Goal: Communication & Community: Answer question/provide support

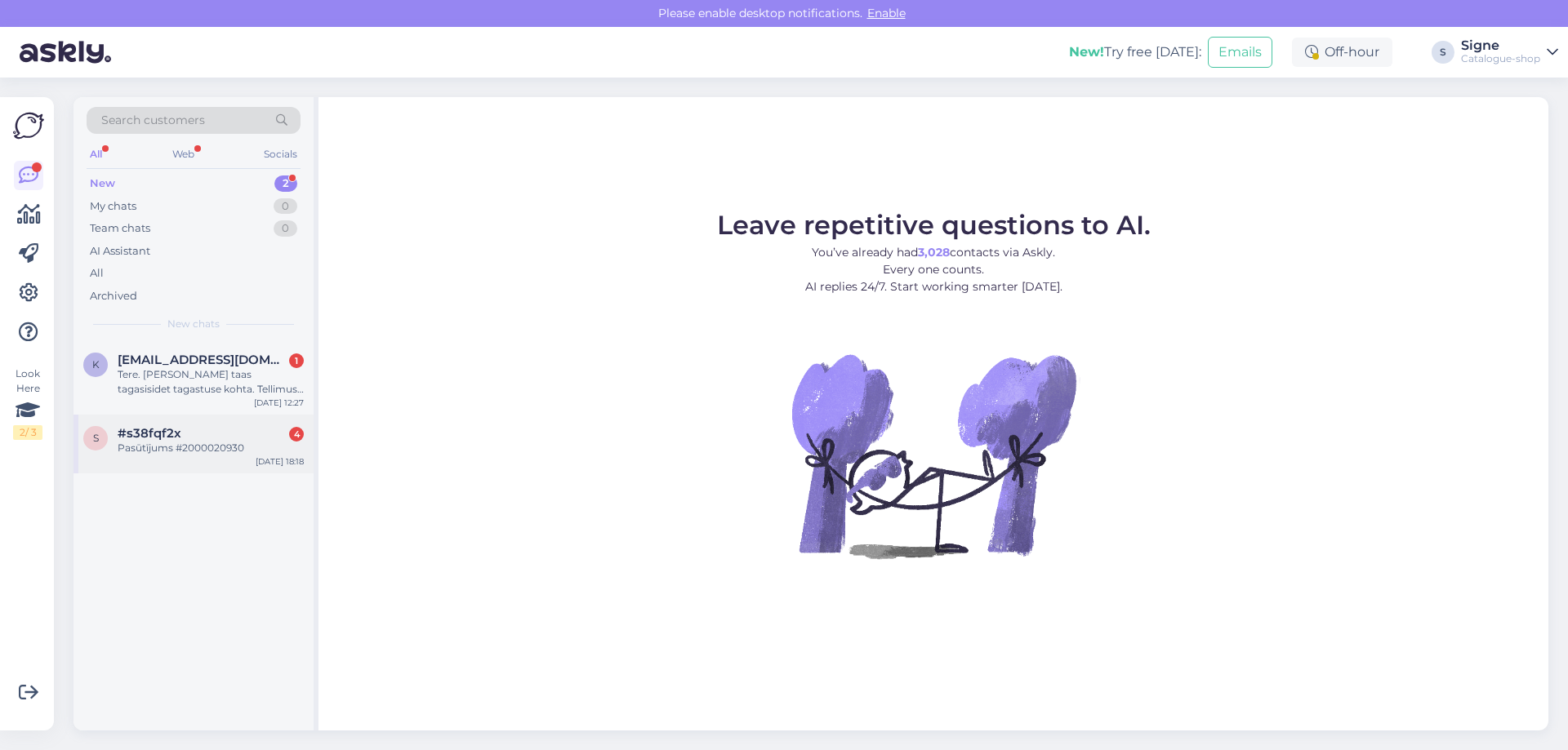
click at [152, 432] on span "#s38fqf2x" at bounding box center [149, 433] width 63 height 15
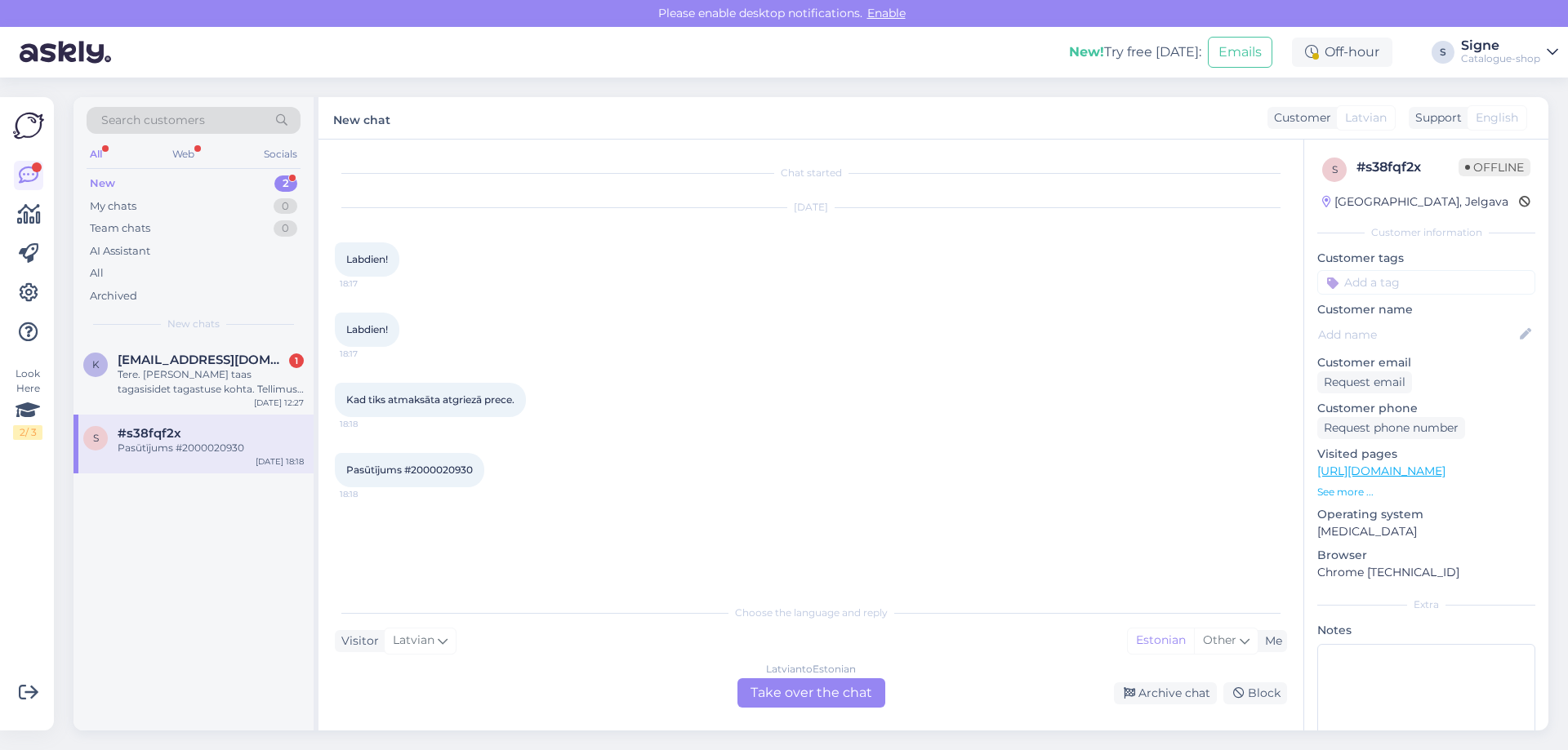
click at [833, 689] on div "[DEMOGRAPHIC_DATA] to Estonian Take over the chat" at bounding box center [811, 693] width 148 height 29
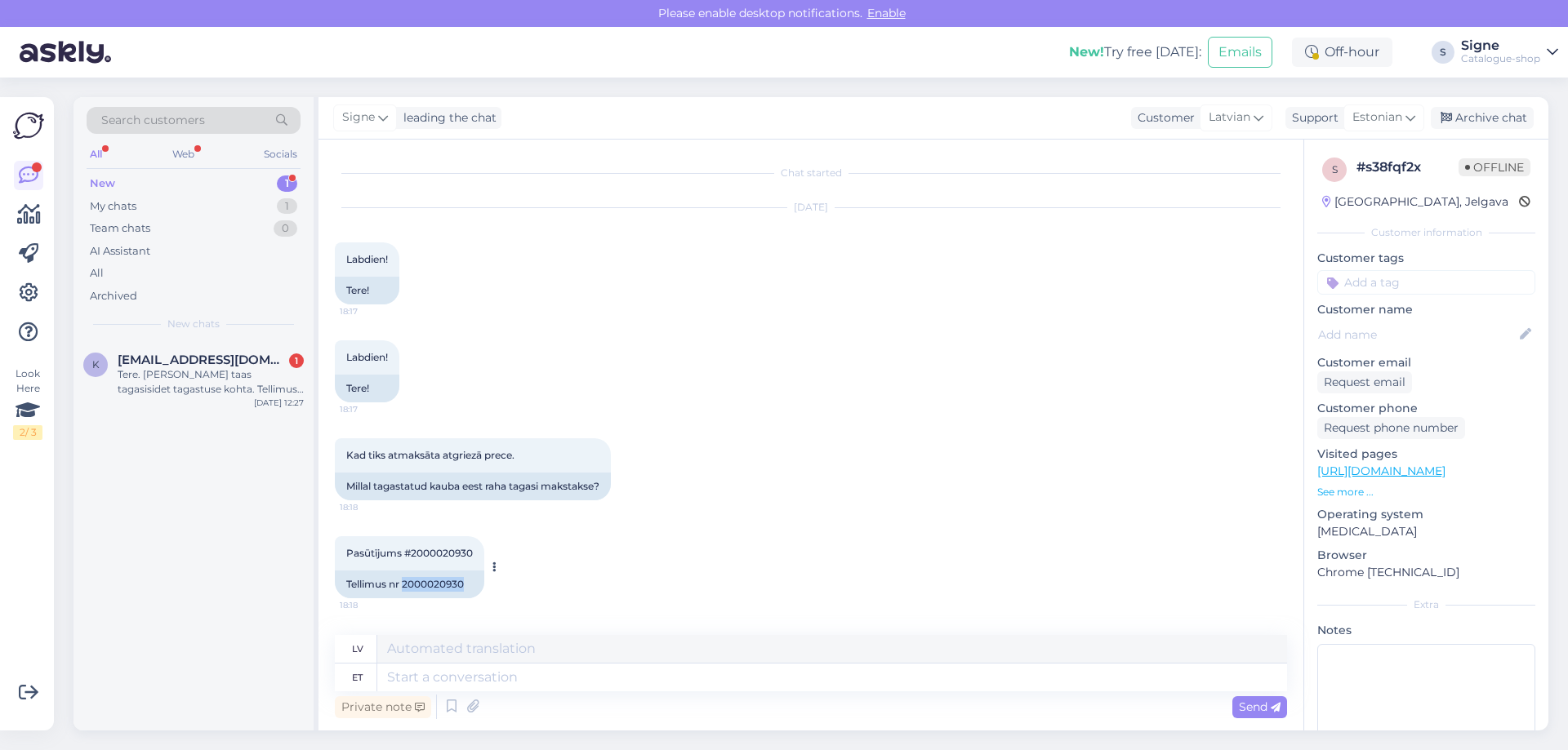
drag, startPoint x: 404, startPoint y: 577, endPoint x: 471, endPoint y: 588, distance: 67.9
click at [471, 588] on div "Tellimus nr 2000020930" at bounding box center [409, 584] width 150 height 27
copy div "2000020930"
click at [465, 681] on textarea at bounding box center [831, 677] width 909 height 27
type textarea "Tere"
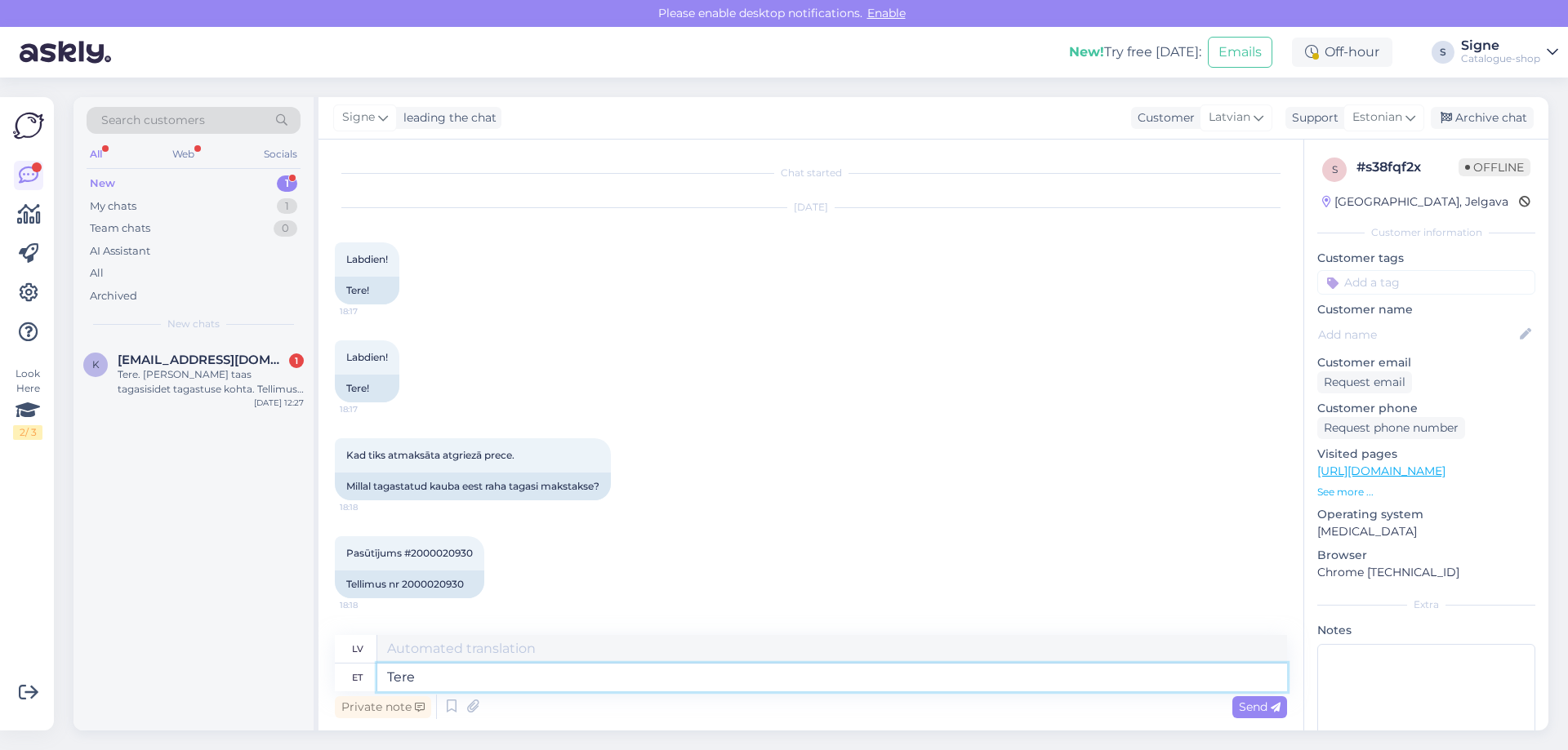
type textarea "Sveiki"
type textarea "Tere,"
type textarea "Sveiki,"
type textarea "Tere, tagastus o"
type textarea "Sveiki, atgriezieties"
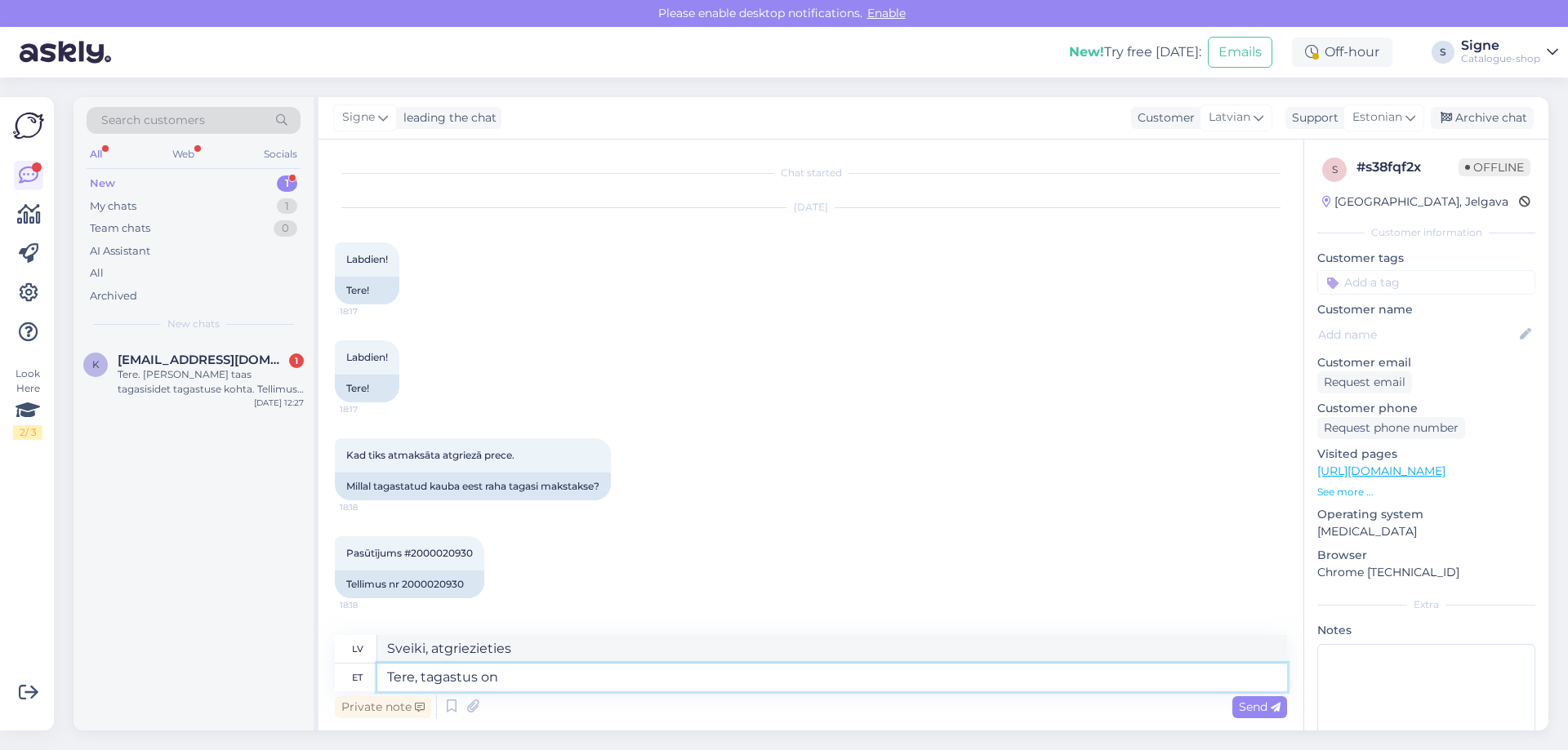
type textarea "Tere, tagastus on"
type textarea "Sveiki, atgriešanās ir"
type textarea "Tere, tagastus on käideldu"
type textarea "Sveiki, atgriešana ir apstrādāta."
type textarea "Tere, tagastus on käideldud ja"
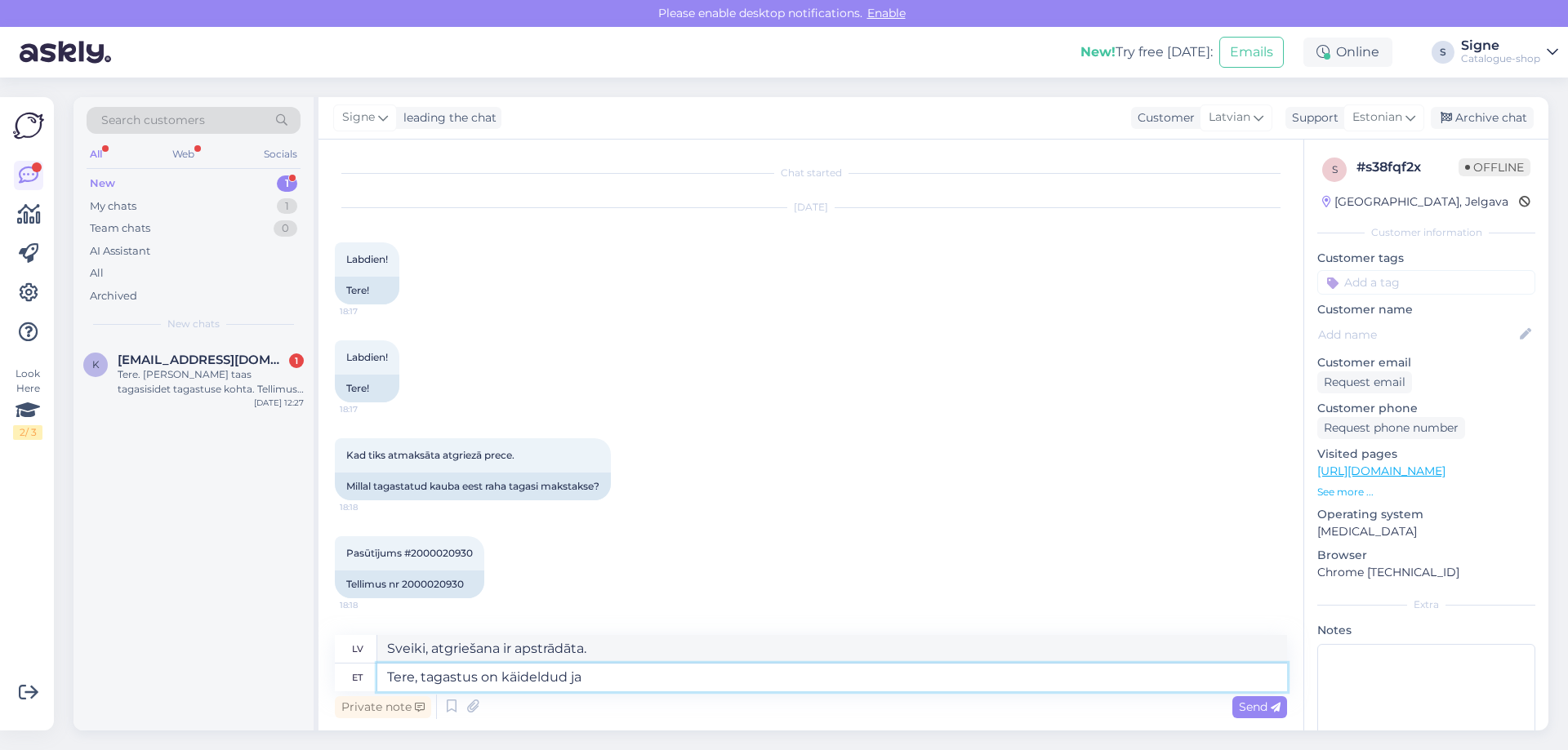
type textarea "Sveiki, atgriešana ir apstrādāta un"
type textarea "Tere, tagastus on käideldud ja vormistatud, ta"
type textarea "Sveiki, atgriešana ir apstrādāta un noformēta."
type textarea "Tere, tagastus on käideldud ja vormistatud, tagastussumma ka"
type textarea "Sveiki, atgriešana ir apstrādāta un apstrādāta, atmaksas summa"
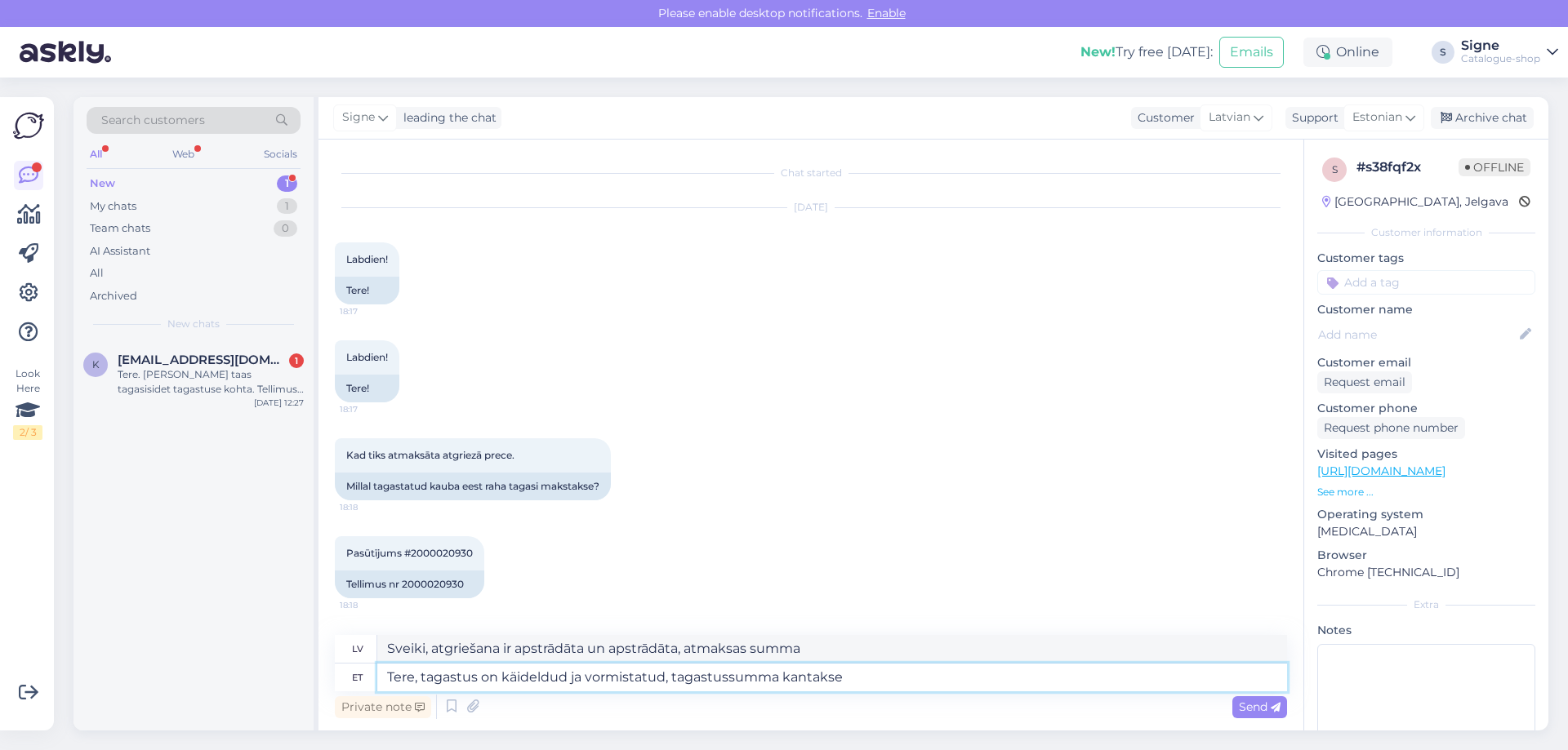
type textarea "Tere, tagastus on käideldud ja vormistatud, tagastussumma kantakse t"
type textarea "Sveiki, atgriešana ir apstrādāta un noformēta, atmaksas summa tiks pārskaitīta."
type textarea "Tere, tagastus on käideldud ja vormistatud, tagastussumma kantakse teie p"
type textarea "Sveiki, atgriešana ir apstrādāta un noformēta, atmaksas summa tiks pārskaitīta …"
type textarea "Tere, tagastus on käideldud ja vormistatud, tagastussumma kantakse teie poolt os"
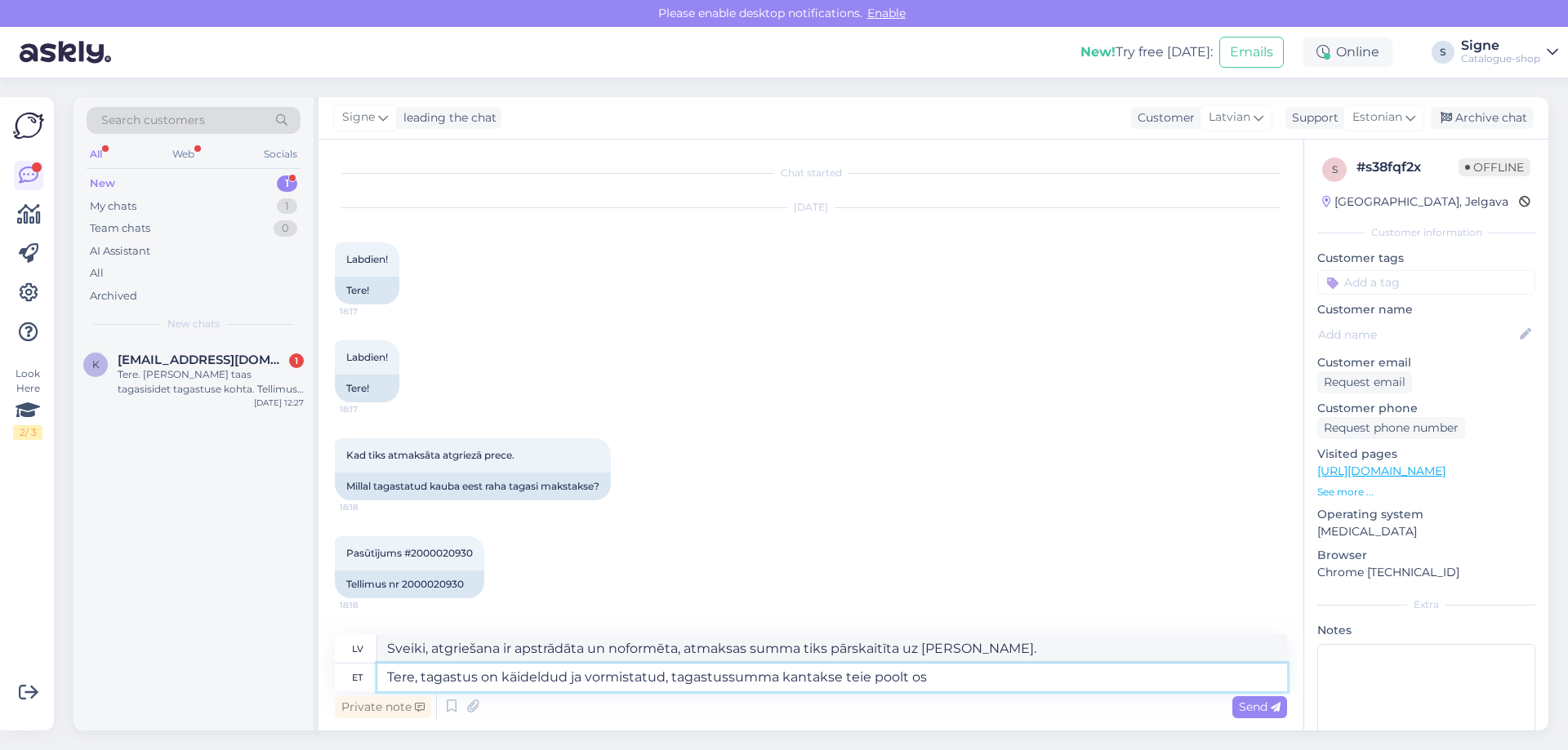
type textarea "Sveiki, atgriešana ir apstrādāta un noformēta, atmaksas summu sedzat jūs."
type textarea "Tere, tagastus on käideldud ja vormistatud, tagastussumma kantakse teie poolt o…"
type textarea "Sveiki, atgriešana ir apstrādāta un atmaksas summa tiks pārskaitīta uz jūsu nor…"
type textarea "Tere, tagastus on käideldud ja vormistatud, tagastussumma kantakse teie poolt o…"
type textarea "Sveiki, atgriešana ir apstrādāta un noformēta, atmaksas summa tiks pārskaitīta …"
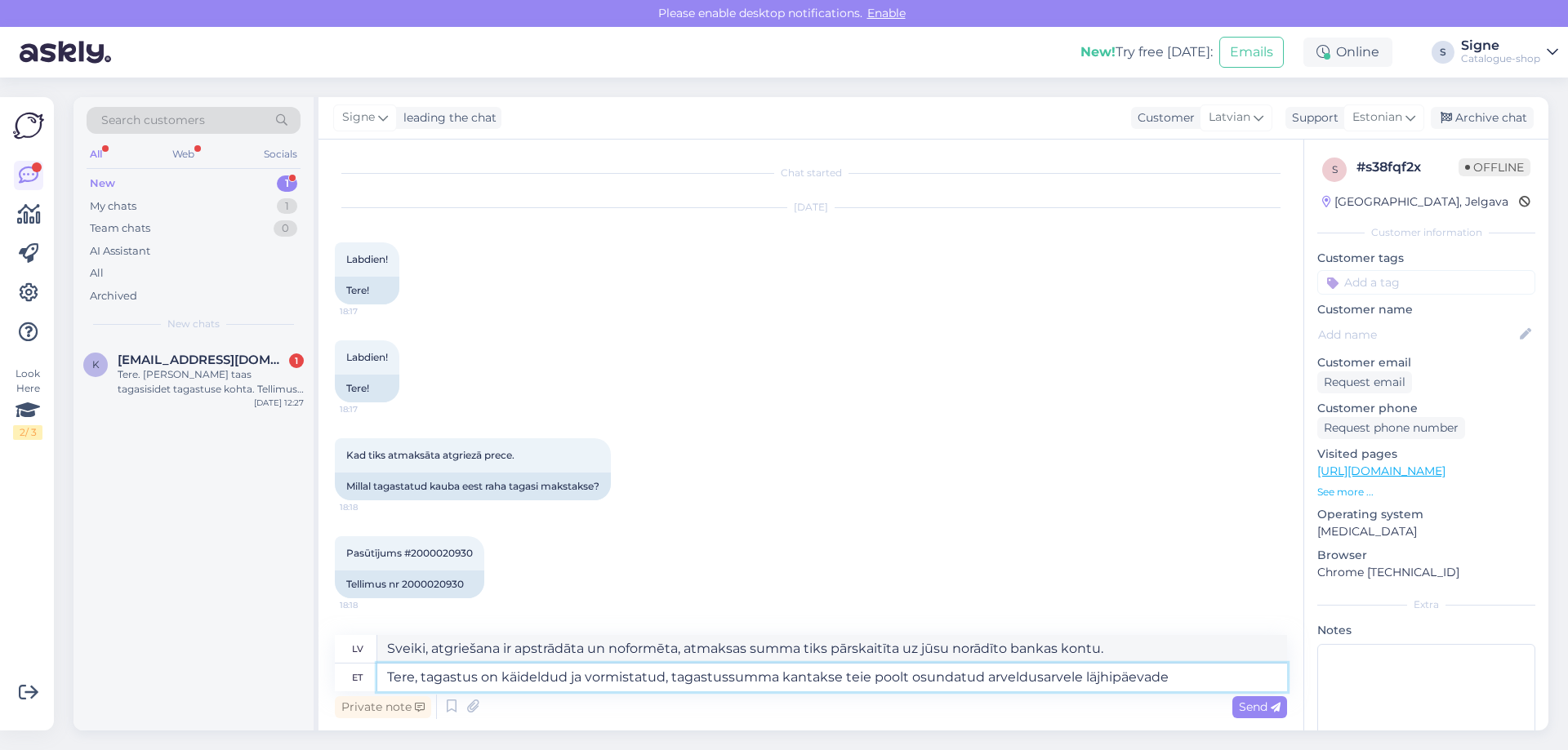
type textarea "Tere, tagastus on käideldud ja vormistatud, tagastussumma kantakse teie poolt o…"
type textarea "Sveiki, atgriešana ir apstrādāta un noformēta, atmaksas summa tiks pārskaitīta …"
type textarea "Tere, tagastus on käideldud ja vormistatud, tagastussumma kantakse teie poolt o…"
type textarea "Sveiki, atgriešana ir apstrādāta un noformēta, atmaksas summa tiks pārskaitīta …"
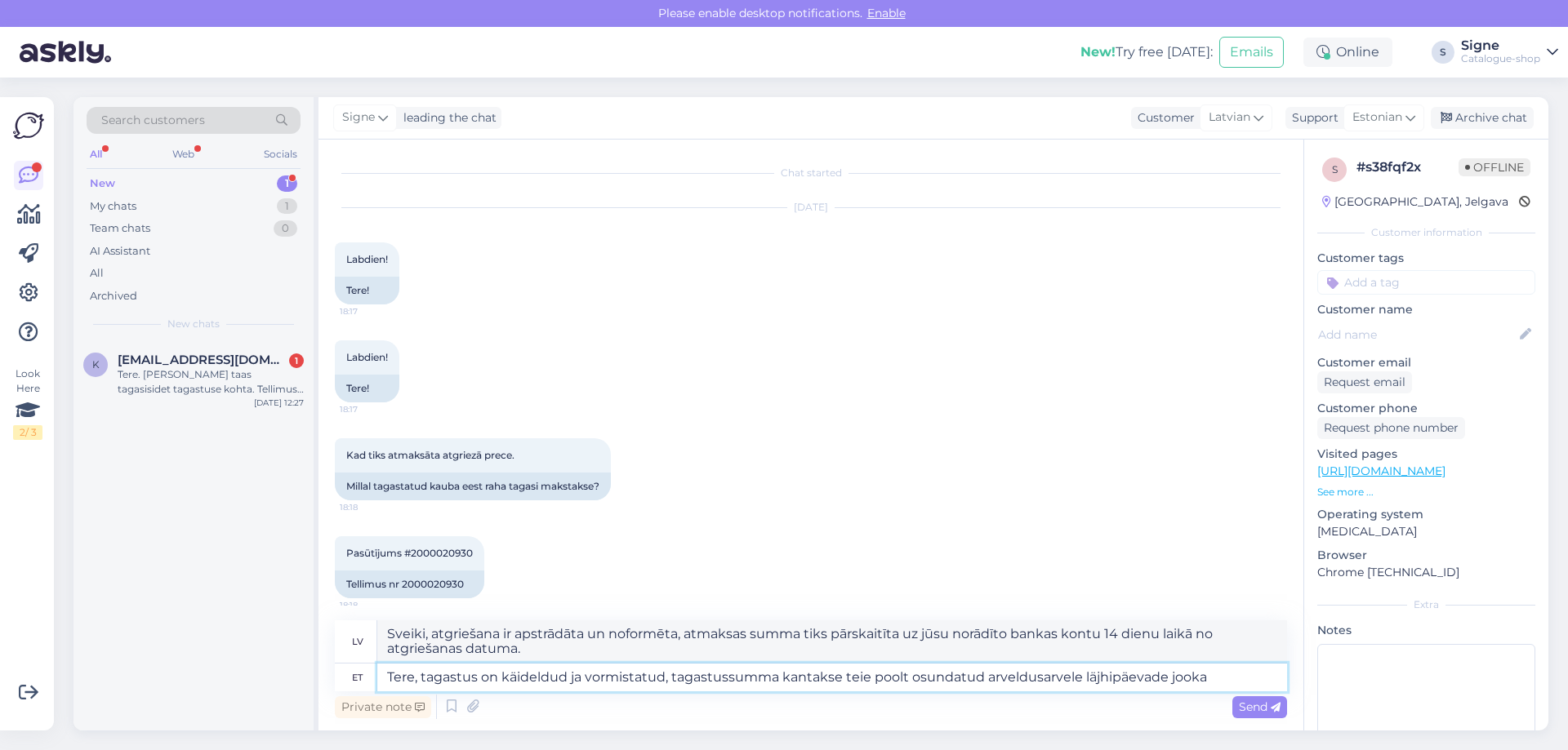
type textarea "Tere, tagastus on käideldud ja vormistatud, tagastussumma kantakse teie poolt o…"
type textarea "Sveiki, atgriešana ir apstrādāta un noformēta, atmaksas summa tiks pārskaitīta …"
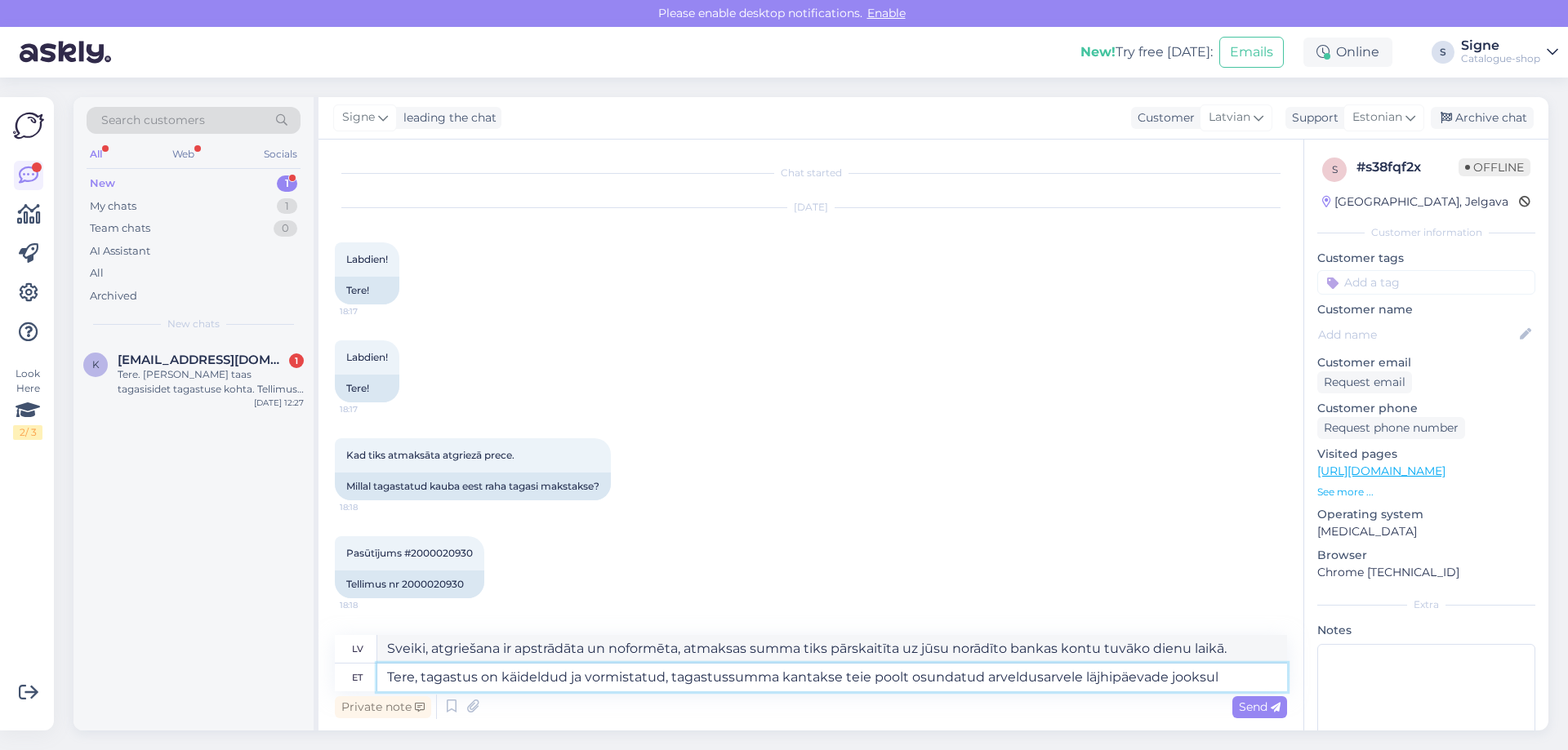
type textarea "Tere, tagastus on käideldud ja vormistatud, tagastussumma kantakse teie poolt o…"
type textarea "Sveiki, atgriešana ir apstrādāta un noformēta, atmaksas summa tiks pārskaitīta …"
click at [1099, 677] on textarea "Tere, tagastus on käideldud ja vormistatud, tagastussumma kantakse teie poolt o…" at bounding box center [831, 677] width 909 height 27
type textarea "Tere, tagastus on käideldud ja vormistatud, tagastussumma kantakse teie poolt o…"
type textarea "Sveiki, atgriešana ir apstrādāta un noformēta, atmaksas summa tiks pārskaitīta …"
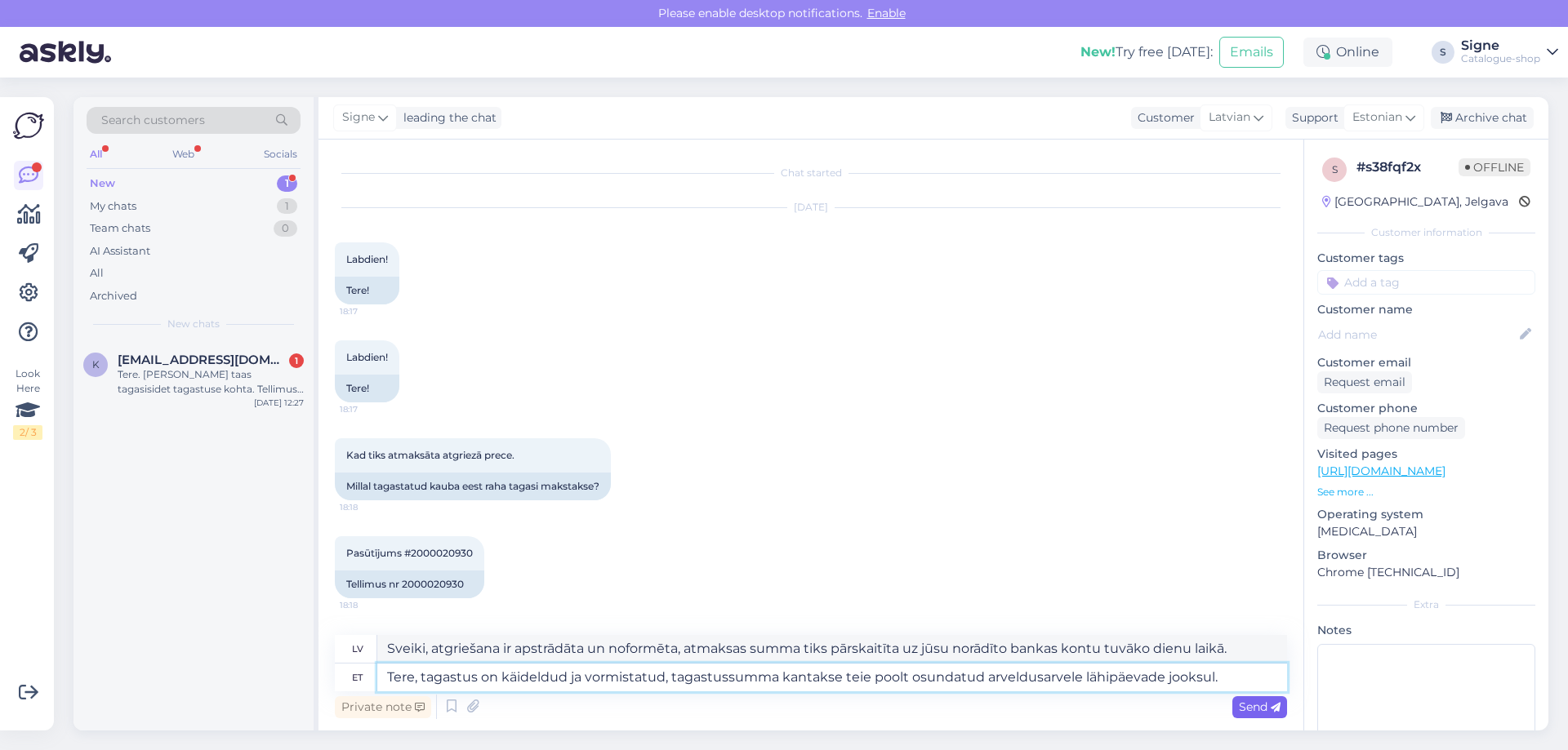
type textarea "Tere, tagastus on käideldud ja vormistatud, tagastussumma kantakse teie poolt o…"
click at [1259, 709] on span "Send" at bounding box center [1259, 706] width 42 height 15
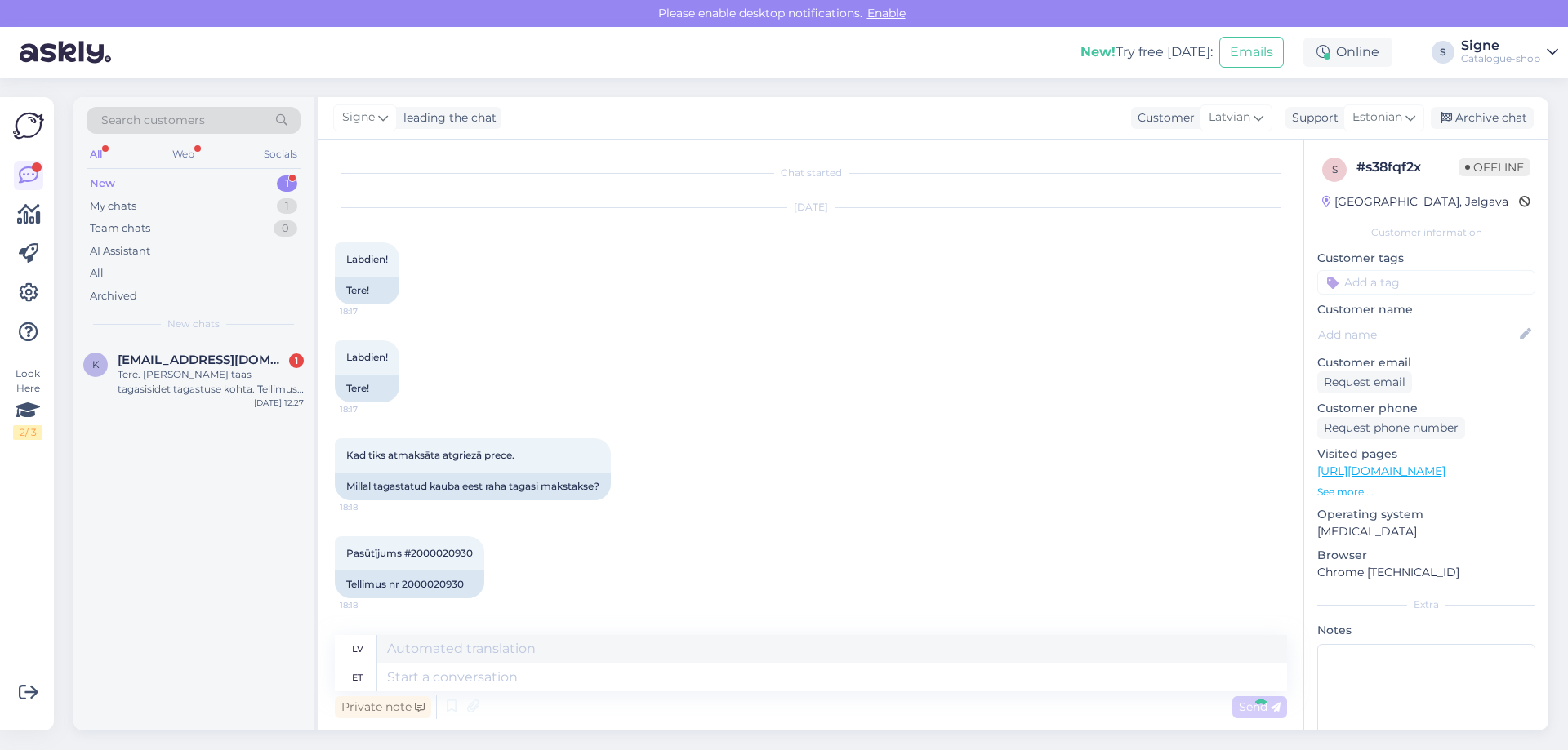
scroll to position [187, 0]
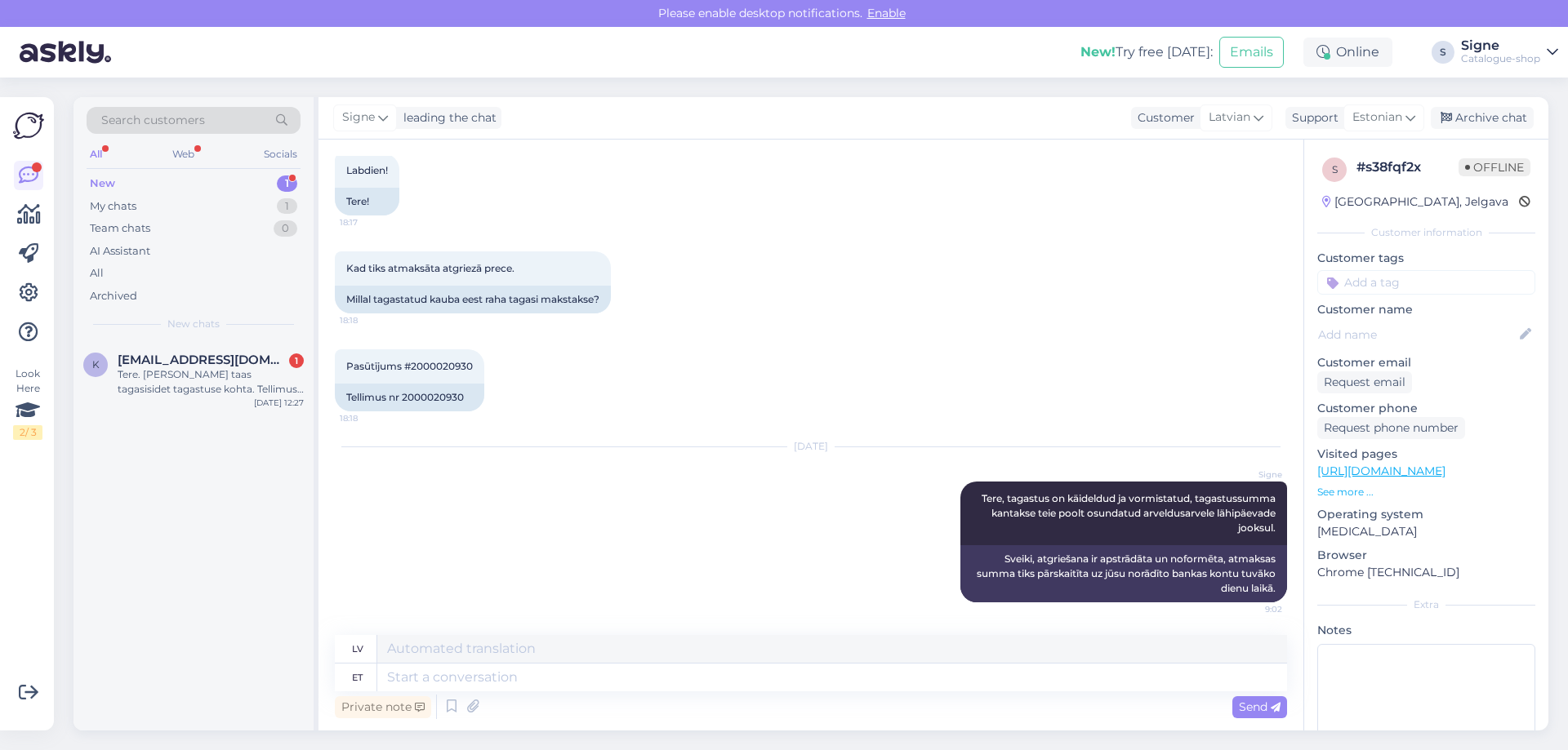
drag, startPoint x: 1470, startPoint y: 111, endPoint x: 1265, endPoint y: 151, distance: 208.9
click at [1470, 116] on div "Archive chat" at bounding box center [1482, 118] width 103 height 22
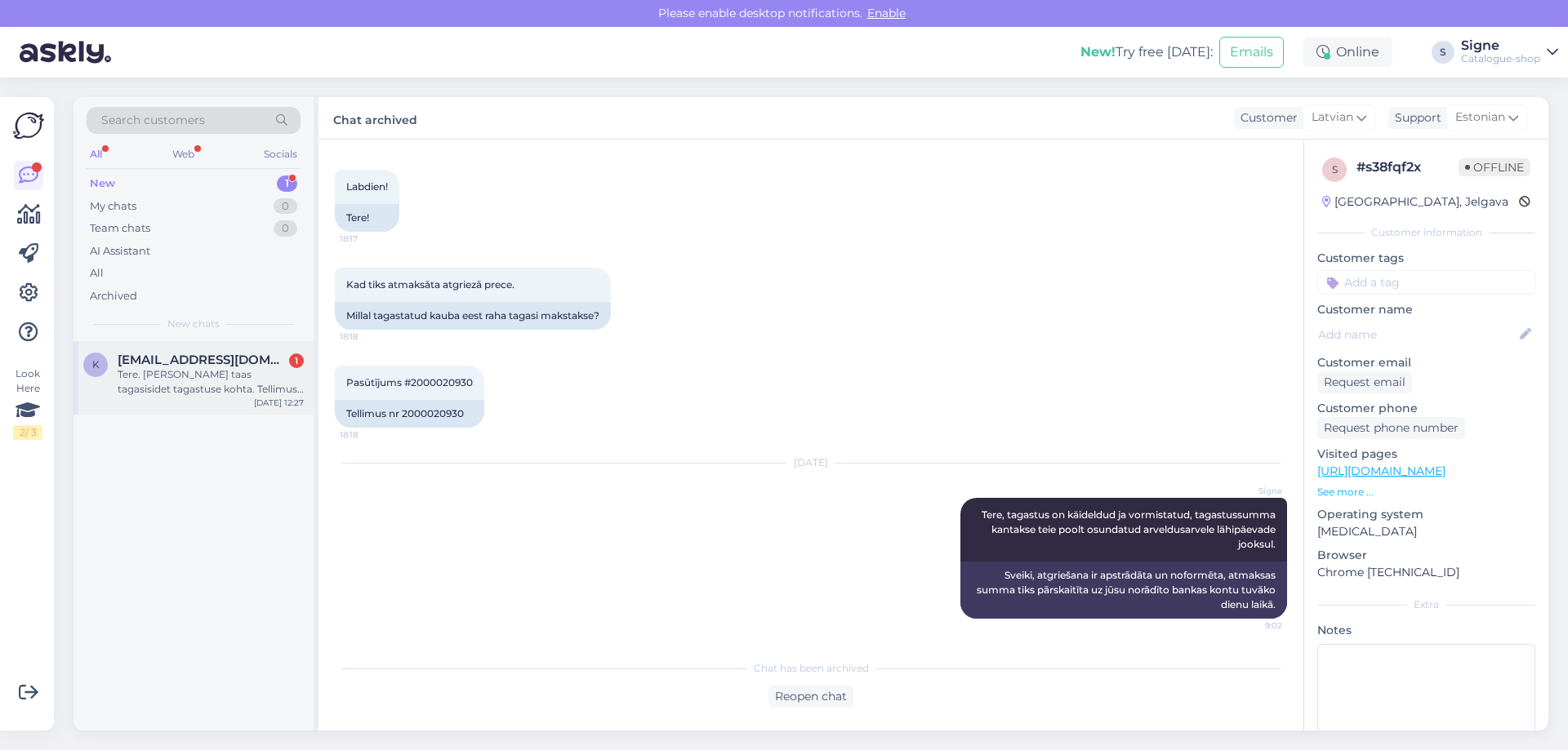
click at [186, 381] on div "Tere. [PERSON_NAME] taas tagasisidet tagastuse kohta. Tellimuse nr #000050984. …" at bounding box center [210, 382] width 186 height 29
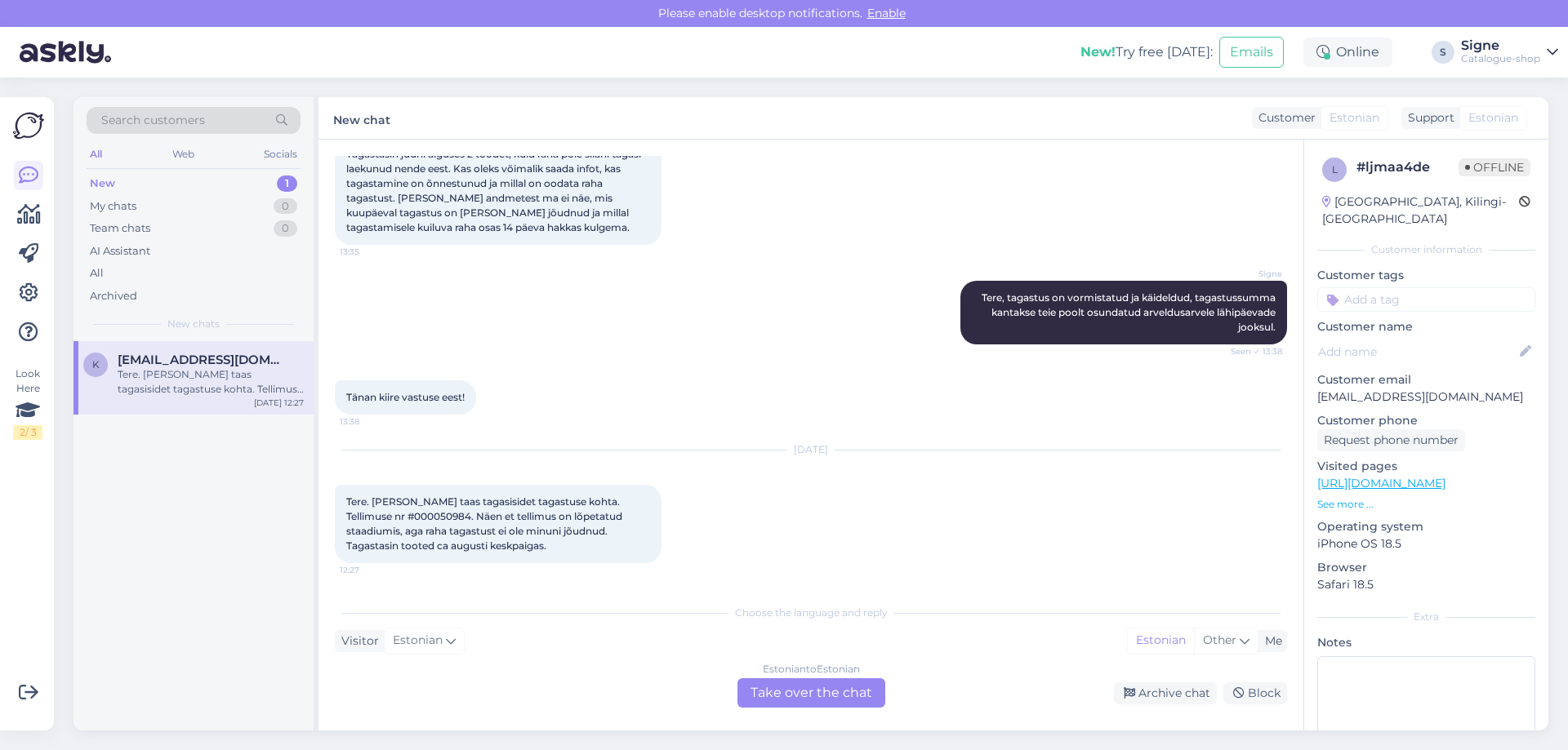
scroll to position [120, 0]
click at [802, 696] on div "Estonian to Estonian Take over the chat" at bounding box center [811, 693] width 148 height 29
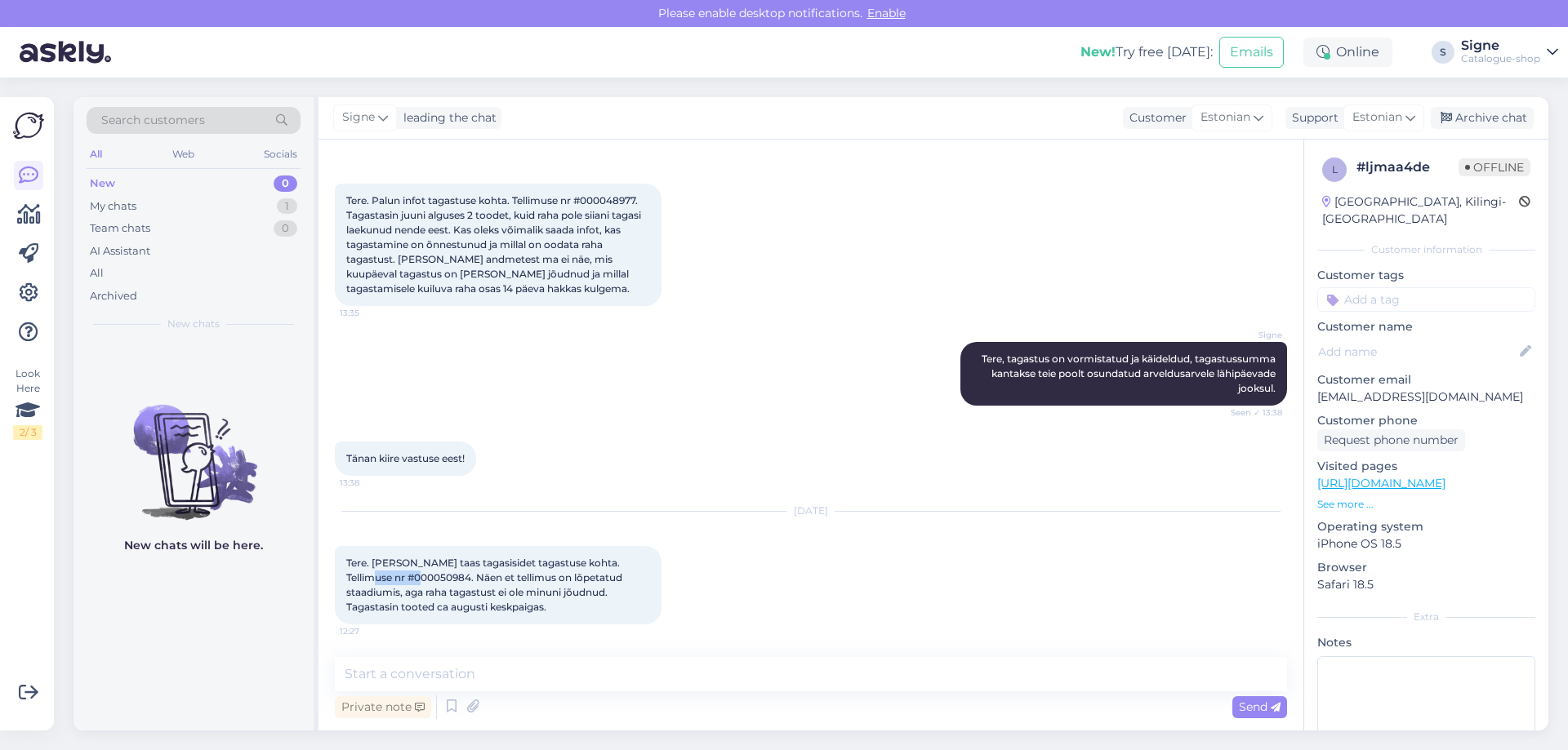
drag, startPoint x: 354, startPoint y: 579, endPoint x: 411, endPoint y: 581, distance: 57.0
click at [411, 581] on span "Tere. [PERSON_NAME] taas tagasisidet tagastuse kohta. Tellimuse nr #000050984. …" at bounding box center [485, 585] width 278 height 56
copy span "000050984"
drag, startPoint x: 969, startPoint y: 355, endPoint x: 1190, endPoint y: 376, distance: 222.0
click at [1190, 376] on span "Tere, tagastus on vormistatud ja käideldud, tagastussumma kantakse teie poolt o…" at bounding box center [1129, 373] width 296 height 42
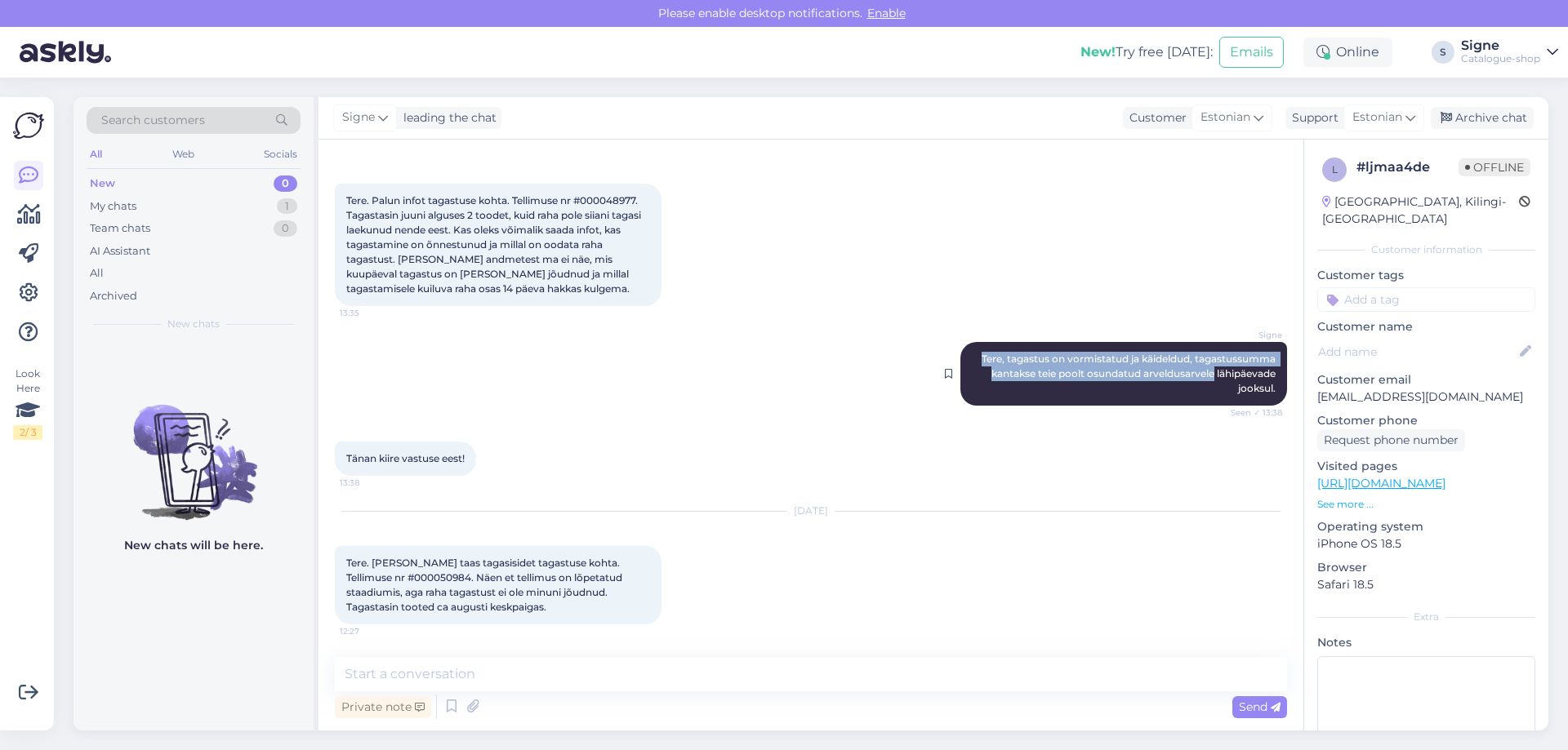
drag, startPoint x: 967, startPoint y: 358, endPoint x: 1140, endPoint y: 375, distance: 173.8
click at [1175, 373] on span "Tere, tagastus on vormistatud ja käideldud, tagastussumma kantakse teie poolt o…" at bounding box center [1129, 373] width 296 height 42
copy span "Tere, tagastus on vormistatud ja käideldud, tagastussumma kantakse teie poolt o…"
click at [364, 676] on textarea at bounding box center [810, 674] width 952 height 34
paste textarea "Tere, tagastus on vormistatud ja käideldud, tagastussumma kantakse teie poolt o…"
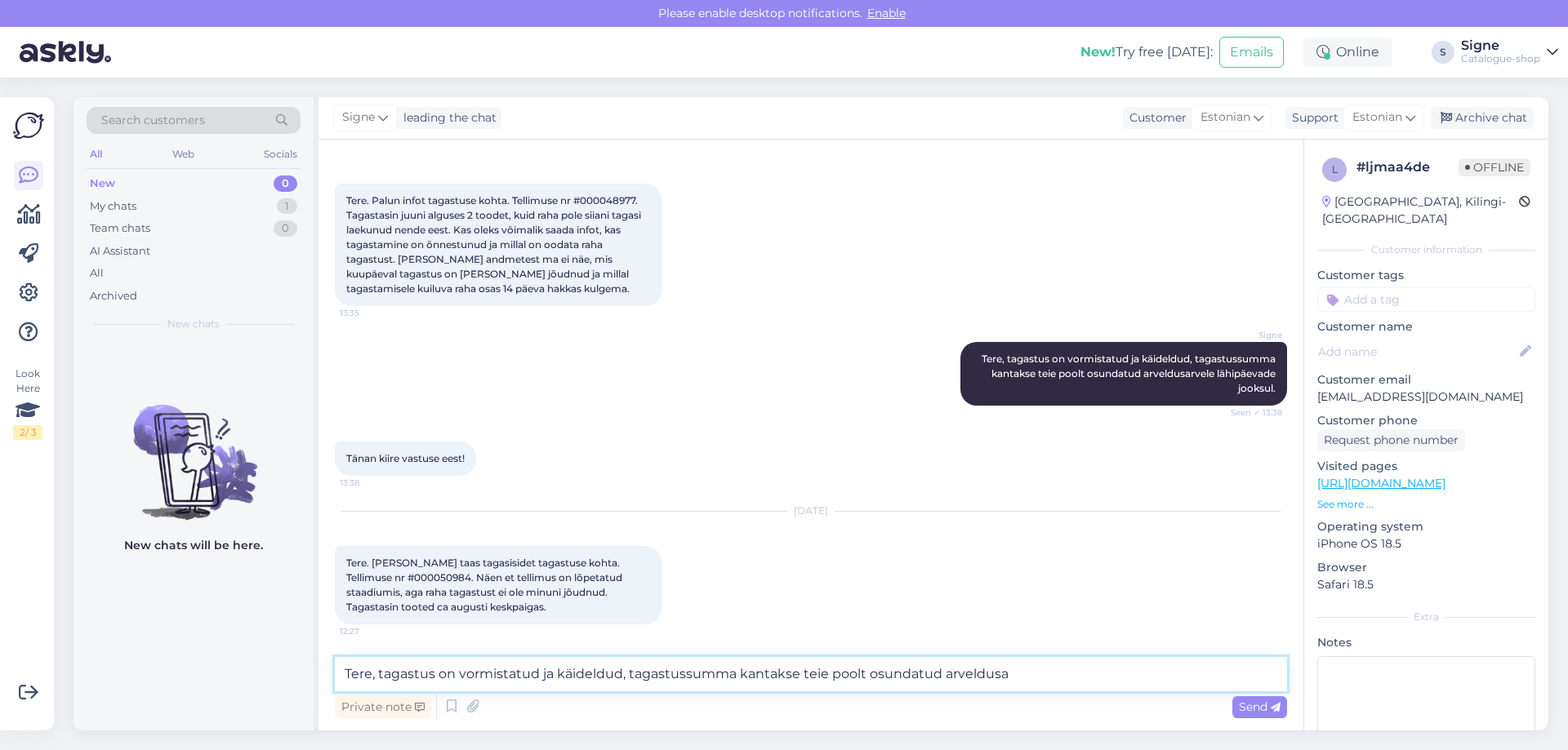
drag, startPoint x: 556, startPoint y: 674, endPoint x: 456, endPoint y: 676, distance: 100.0
click at [456, 676] on textarea "Tere, tagastus on vormistatud ja käideldud, tagastussumma kantakse teie poolt o…" at bounding box center [810, 674] width 952 height 34
drag, startPoint x: 926, startPoint y: 676, endPoint x: 530, endPoint y: 666, distance: 396.1
click at [530, 666] on textarea "Tere, tagastus on käideldud, tagastussumma kantakse teie poolt osundatud arveld…" at bounding box center [810, 674] width 952 height 34
type textarea "Tere, tagastus on käideldud, raamatupidajal info tagastuse kohta ka olemas. vab…"
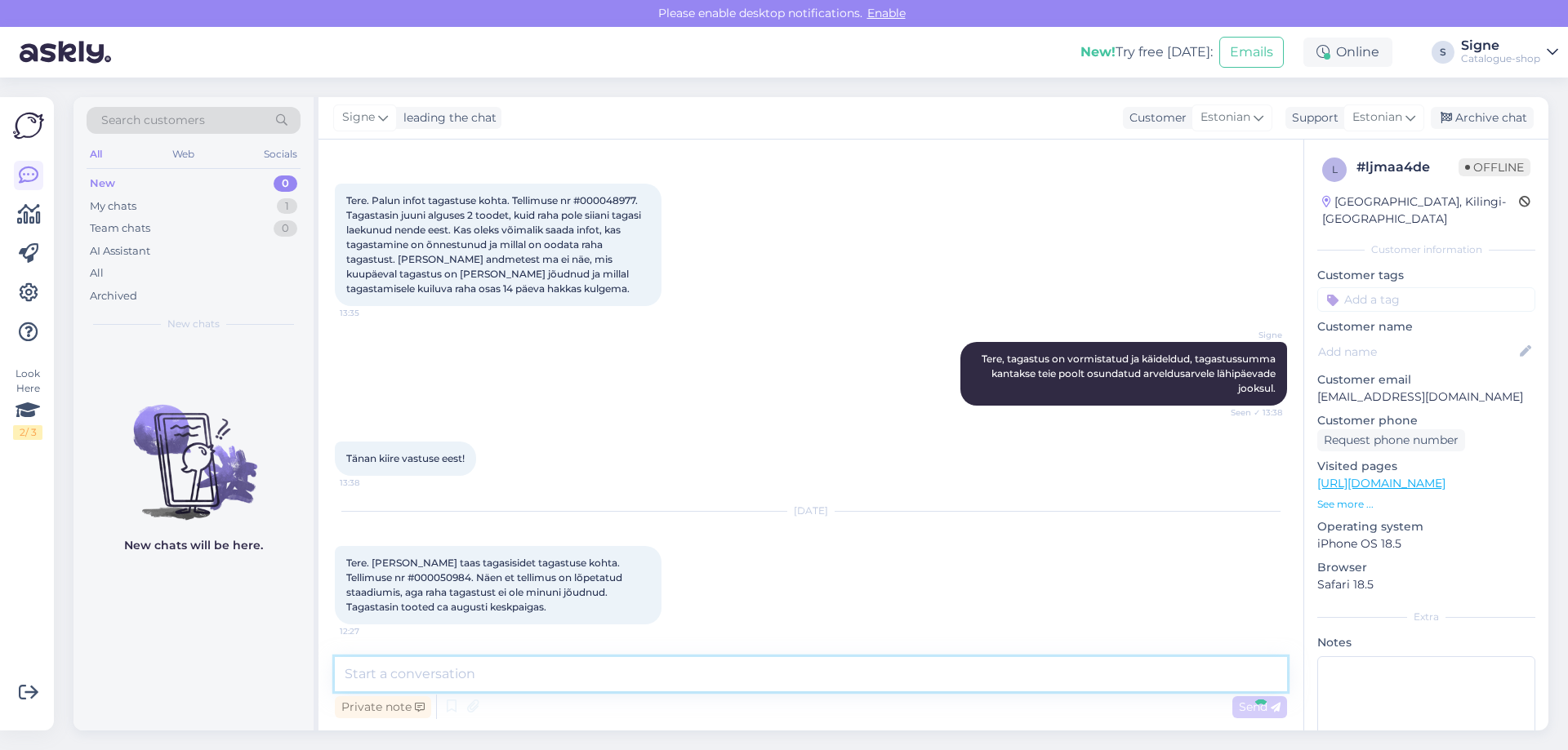
scroll to position [178, 0]
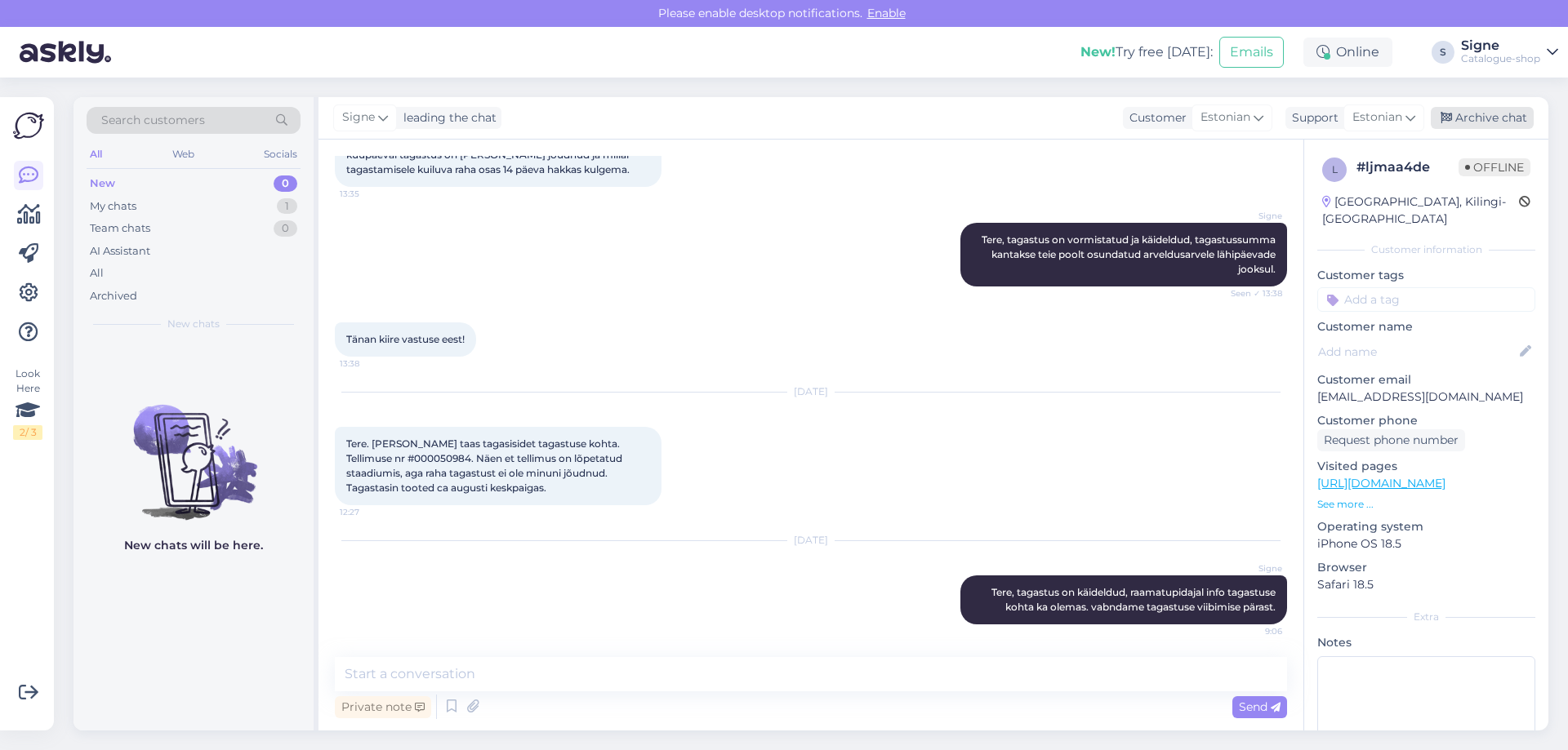
click at [1464, 118] on div "Archive chat" at bounding box center [1482, 118] width 103 height 22
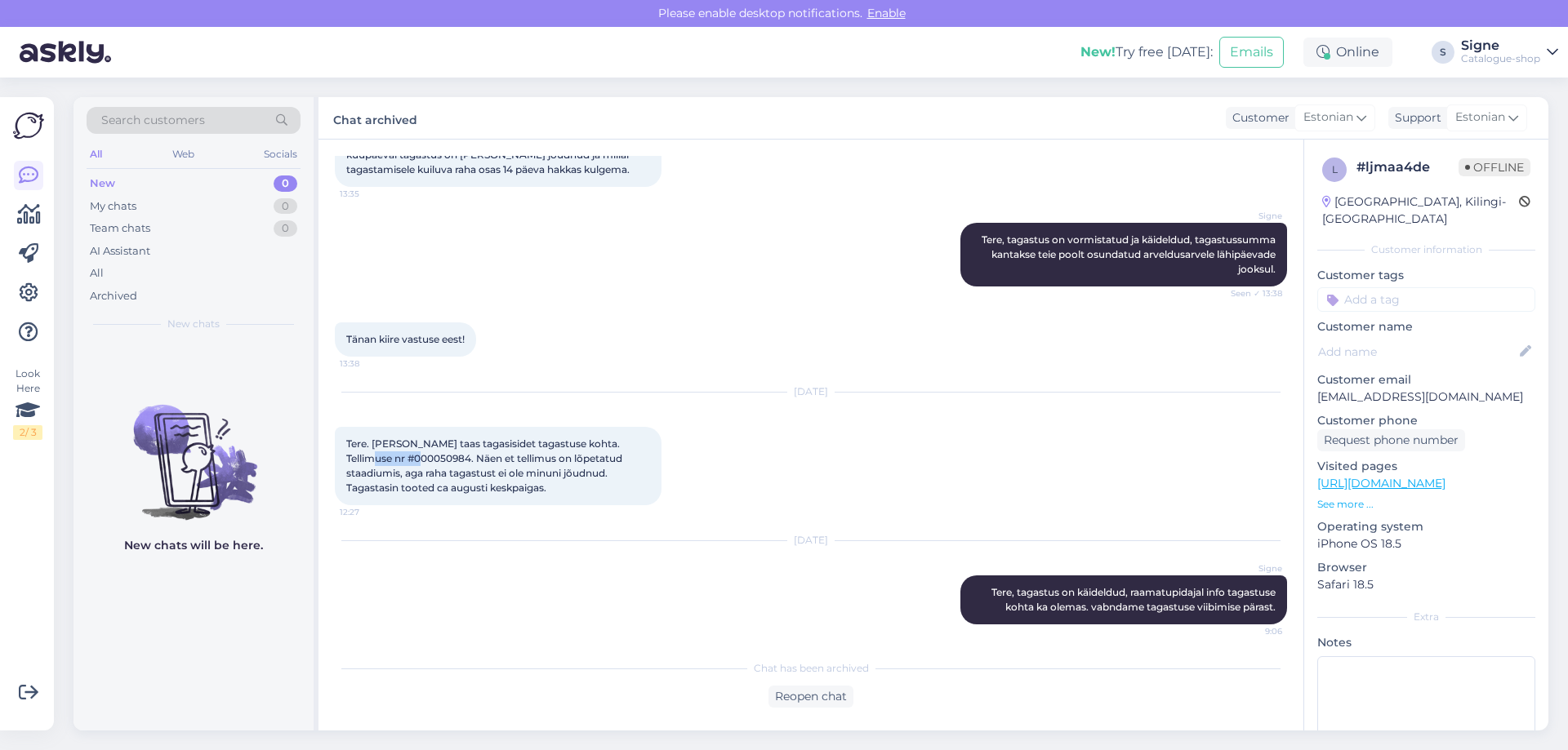
drag, startPoint x: 352, startPoint y: 459, endPoint x: 409, endPoint y: 458, distance: 57.0
click at [409, 458] on span "Tere. [PERSON_NAME] taas tagasisidet tagastuse kohta. Tellimuse nr #000050984. …" at bounding box center [485, 466] width 278 height 56
copy span "000050984"
